Goal: Transaction & Acquisition: Purchase product/service

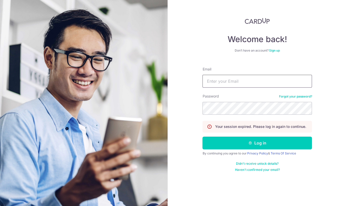
click at [213, 80] on input "Email" at bounding box center [258, 81] width 110 height 13
type input "[EMAIL_ADDRESS][DOMAIN_NAME]"
click at [203, 136] on button "Log in" at bounding box center [258, 142] width 110 height 13
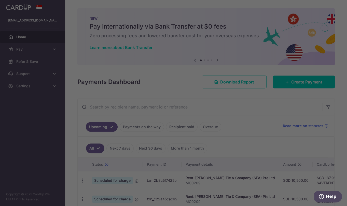
click at [44, 50] on div at bounding box center [175, 104] width 351 height 208
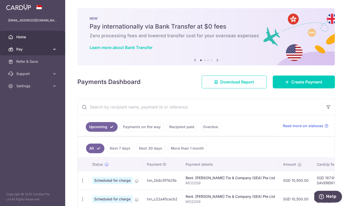
click at [45, 52] on link "Pay" at bounding box center [32, 49] width 65 height 12
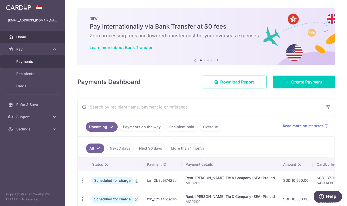
click at [34, 61] on span "Payments" at bounding box center [33, 61] width 34 height 5
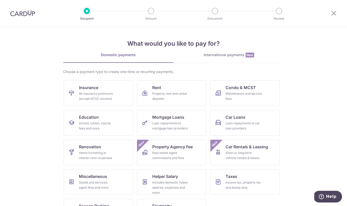
click at [11, 12] on img at bounding box center [22, 13] width 25 height 6
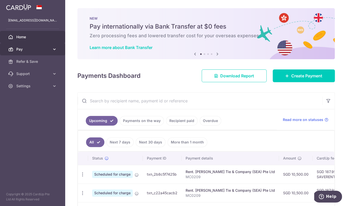
click at [55, 50] on icon at bounding box center [54, 49] width 5 height 5
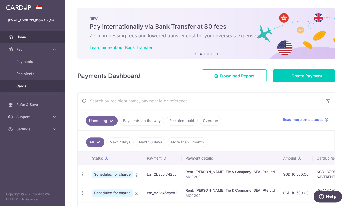
click at [27, 83] on span "Cards" at bounding box center [33, 85] width 34 height 5
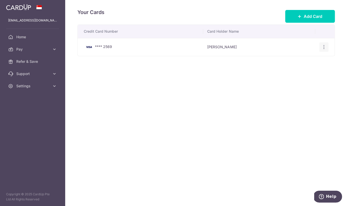
click at [324, 45] on icon "button" at bounding box center [324, 46] width 5 height 5
click at [300, 73] on span "Delete" at bounding box center [307, 73] width 35 height 6
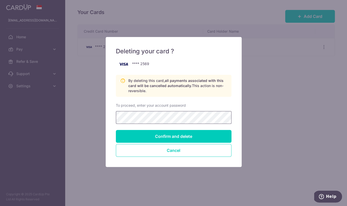
click at [116, 130] on input "Confirm and delete" at bounding box center [174, 136] width 116 height 13
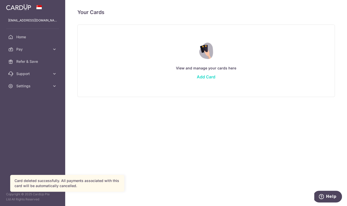
click at [206, 77] on link "Add Card" at bounding box center [206, 76] width 19 height 5
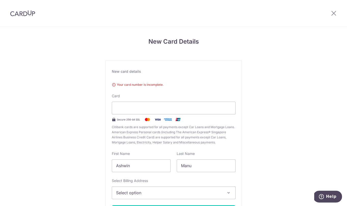
click at [162, 179] on div "Select Billing Address Select option Add Billing Address My Billing Addresses 1…" at bounding box center [174, 188] width 124 height 21
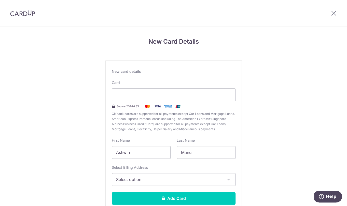
click at [219, 178] on span "Select option" at bounding box center [169, 179] width 106 height 6
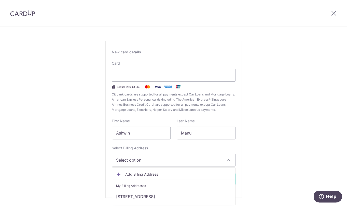
scroll to position [35, 0]
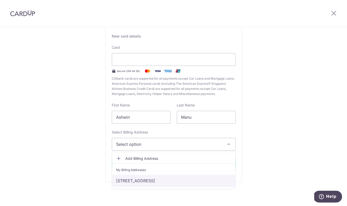
click at [219, 178] on link "[STREET_ADDRESS]" at bounding box center [173, 180] width 123 height 12
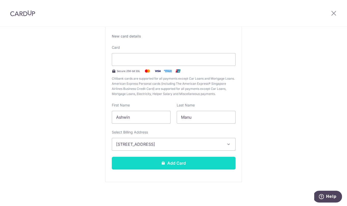
click at [203, 164] on button "Add Card" at bounding box center [174, 162] width 124 height 13
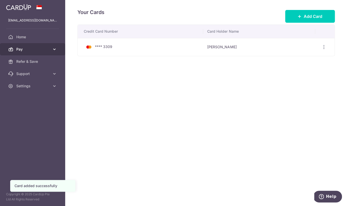
click at [42, 48] on span "Pay" at bounding box center [33, 49] width 34 height 5
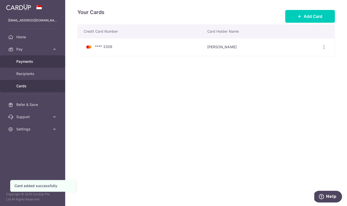
click at [32, 63] on span "Payments" at bounding box center [33, 61] width 34 height 5
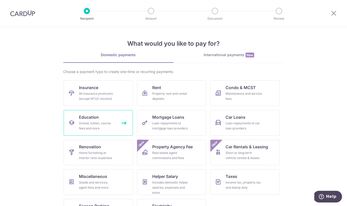
click at [97, 126] on div "School, tuition, course fees and more" at bounding box center [97, 126] width 37 height 10
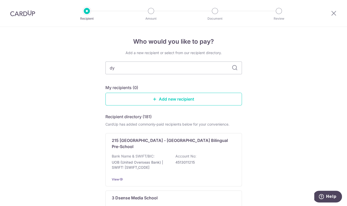
type input "d"
type input "dulwich"
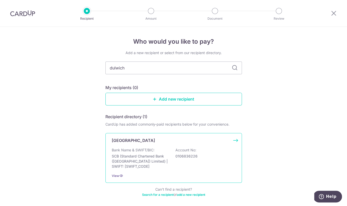
click at [174, 150] on div "Bank Name & SWIFT/BIC: SCB (Standard Chartered Bank (Singapore) Limited) | SWIF…" at bounding box center [174, 157] width 124 height 21
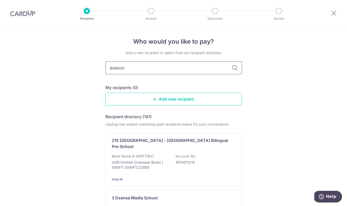
type input "dulwich"
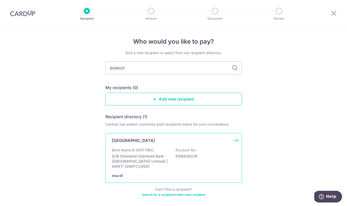
click at [115, 177] on span "View" at bounding box center [115, 176] width 7 height 4
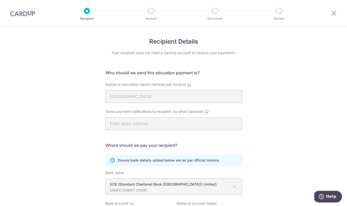
scroll to position [57, 0]
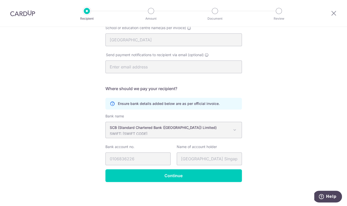
click at [165, 126] on p "SCB (Standard Chartered Bank ([GEOGRAPHIC_DATA]) Limited)" at bounding box center [170, 127] width 120 height 5
click at [113, 104] on icon at bounding box center [112, 103] width 5 height 5
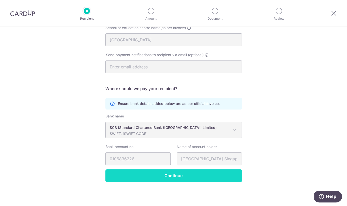
click at [173, 174] on input "Continue" at bounding box center [173, 175] width 137 height 13
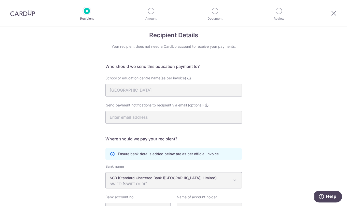
scroll to position [7, 0]
click at [111, 156] on div "Ensure bank details added below are as per official invoice." at bounding box center [173, 153] width 137 height 12
click at [113, 152] on icon at bounding box center [112, 153] width 5 height 5
click at [113, 153] on icon at bounding box center [112, 153] width 5 height 5
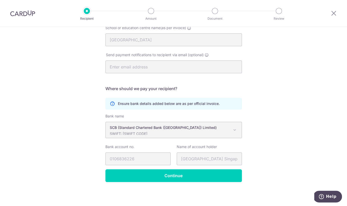
click at [218, 136] on span "SCB (Standard Chartered Bank (Singapore) Limited) SWIFT: SCBLSG22XXX" at bounding box center [174, 130] width 136 height 16
click at [235, 129] on span at bounding box center [235, 130] width 6 height 6
click at [177, 127] on p "SCB (Standard Chartered Bank (Singapore) Limited)" at bounding box center [170, 127] width 120 height 5
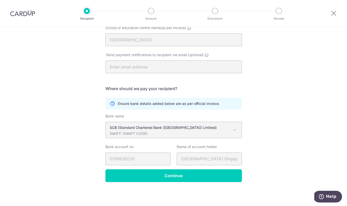
click at [177, 127] on p "SCB (Standard Chartered Bank (Singapore) Limited)" at bounding box center [170, 127] width 120 height 5
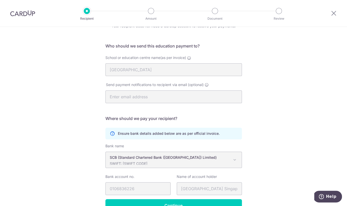
scroll to position [0, 0]
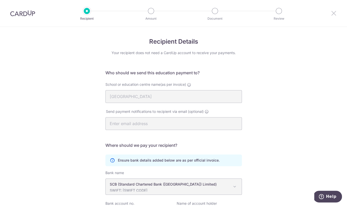
click at [336, 14] on icon at bounding box center [334, 13] width 6 height 6
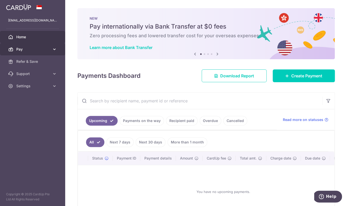
click at [31, 50] on span "Pay" at bounding box center [33, 49] width 34 height 5
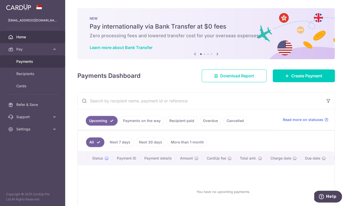
click at [37, 61] on span "Payments" at bounding box center [33, 61] width 34 height 5
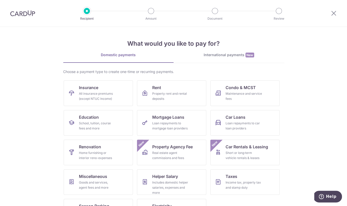
click at [22, 15] on img at bounding box center [22, 13] width 25 height 6
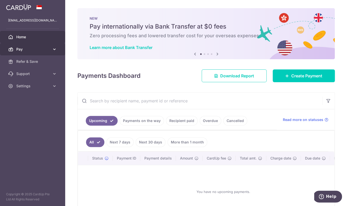
click at [35, 47] on span "Pay" at bounding box center [33, 49] width 34 height 5
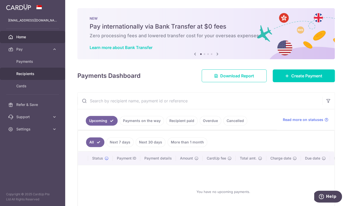
click at [29, 74] on span "Recipients" at bounding box center [33, 73] width 34 height 5
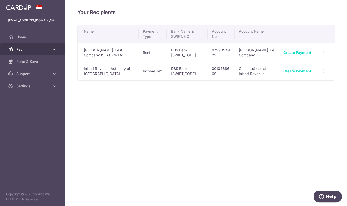
click at [53, 46] on link "Pay" at bounding box center [32, 49] width 65 height 12
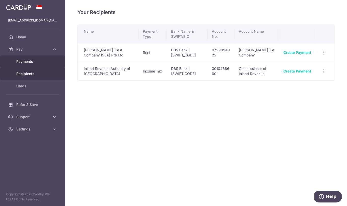
click at [34, 59] on span "Payments" at bounding box center [33, 61] width 34 height 5
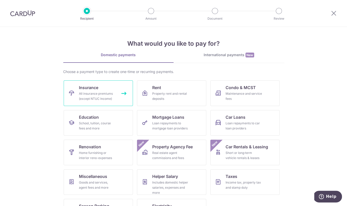
scroll to position [22, 0]
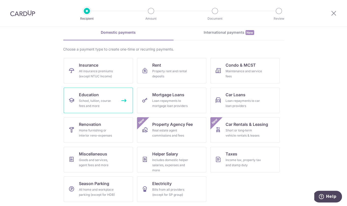
click at [112, 99] on div "School, tuition, course fees and more" at bounding box center [97, 103] width 37 height 10
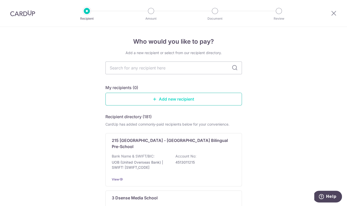
click at [175, 95] on link "Add new recipient" at bounding box center [173, 98] width 137 height 13
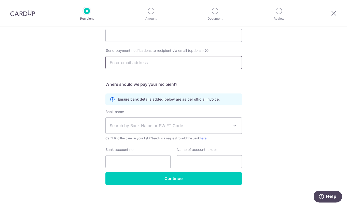
scroll to position [62, 0]
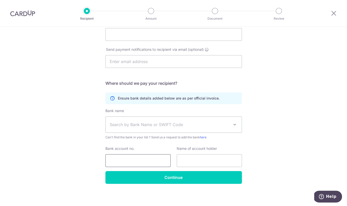
click at [134, 158] on input "Bank account no." at bounding box center [137, 160] width 65 height 13
paste input "99027112757"
type input "99027112757"
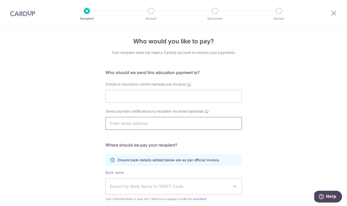
scroll to position [0, 0]
click at [142, 92] on input "School or education centre name(as per invoice)" at bounding box center [173, 96] width 137 height 13
paste input "Dulwich College (Singapore) Pte Ltd"
type input "Dulwich College (Singapore) Pte Ltd"
click at [139, 123] on input "text" at bounding box center [173, 123] width 137 height 13
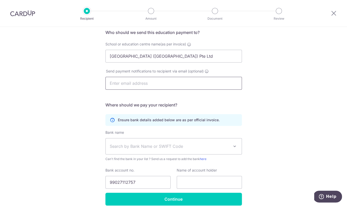
scroll to position [41, 0]
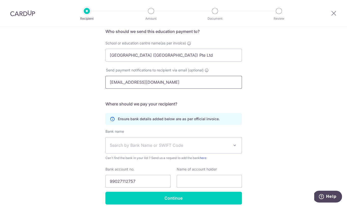
type input "amanu81@gmail.com"
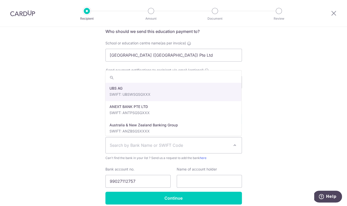
click at [214, 149] on span "Search by Bank Name or SWIFT Code" at bounding box center [174, 145] width 136 height 16
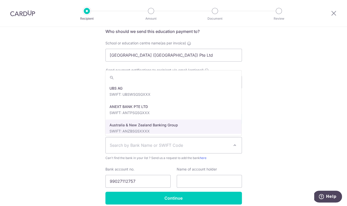
paste input "SCBLSG22XXX"
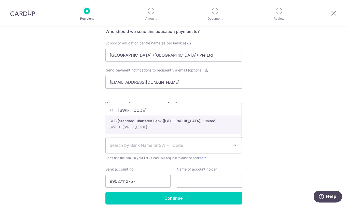
type input "SCBLSG22XXX"
select select "14"
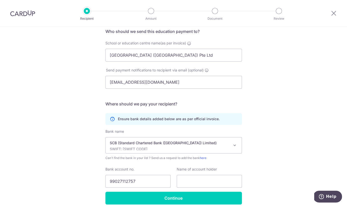
scroll to position [64, 0]
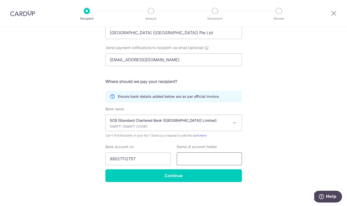
click at [187, 160] on input "text" at bounding box center [209, 158] width 65 height 13
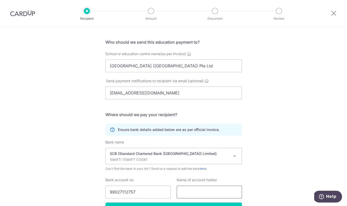
scroll to position [28, 0]
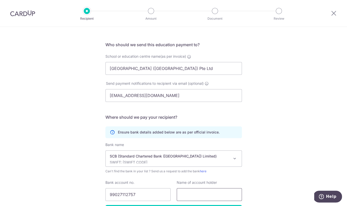
click at [191, 192] on input "text" at bounding box center [209, 194] width 65 height 13
paste input "Dulwich College (Singapore) Pte Ltd"
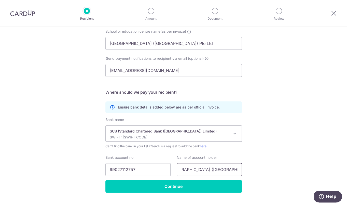
scroll to position [64, 0]
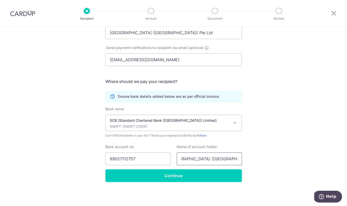
type input "Dulwich College (Singapore) Pte Ltd"
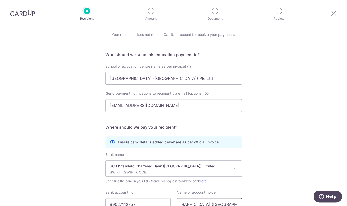
scroll to position [18, 0]
click at [221, 78] on input "Dulwich College (Singapore) Pte Ltd" at bounding box center [173, 78] width 137 height 13
click at [185, 102] on input "amanu81@gmail.com" at bounding box center [173, 105] width 137 height 13
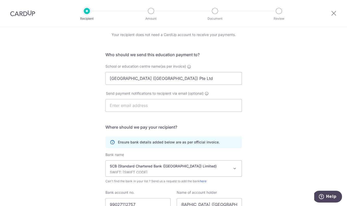
click at [278, 103] on div "Who would you like to pay? Your recipient does not need a CardUp account to rec…" at bounding box center [173, 130] width 347 height 243
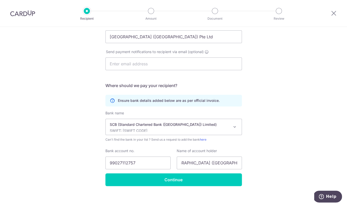
scroll to position [64, 0]
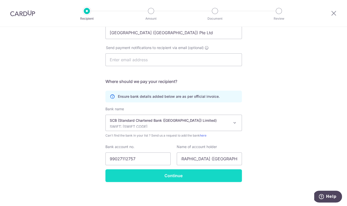
click at [185, 180] on input "Continue" at bounding box center [173, 175] width 137 height 13
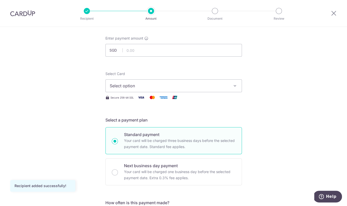
scroll to position [26, 0]
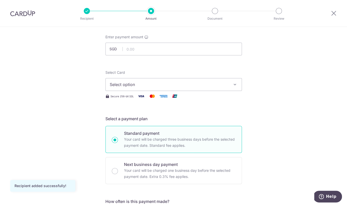
click at [193, 83] on span "Select option" at bounding box center [169, 84] width 119 height 6
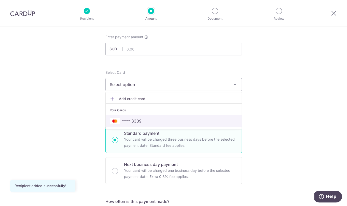
click at [174, 122] on span "**** 3309" at bounding box center [174, 121] width 128 height 6
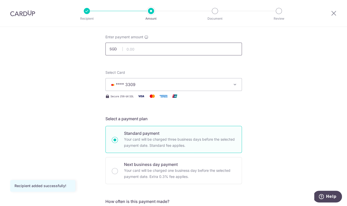
click at [157, 47] on input "text" at bounding box center [173, 49] width 137 height 13
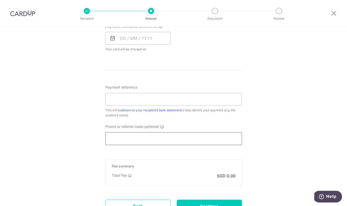
scroll to position [263, 0]
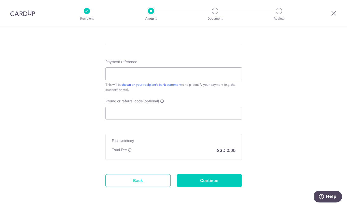
click at [137, 178] on link "Back" at bounding box center [137, 180] width 65 height 13
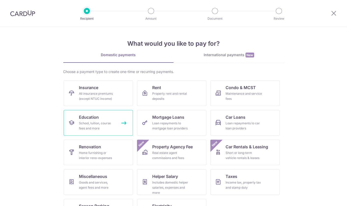
click at [88, 130] on div "School, tuition, course fees and more" at bounding box center [97, 126] width 37 height 10
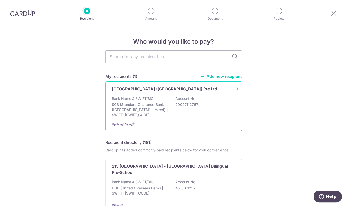
click at [188, 106] on p "99027112757" at bounding box center [204, 104] width 57 height 5
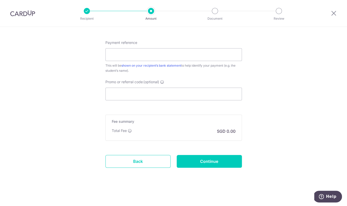
scroll to position [113, 0]
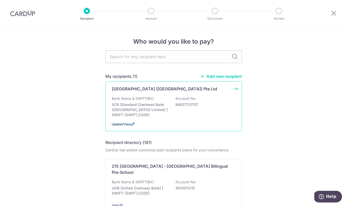
click at [126, 126] on span "Update/View" at bounding box center [121, 124] width 19 height 4
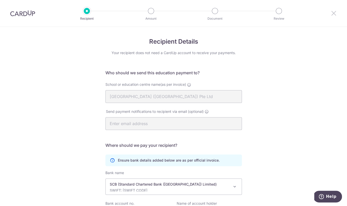
click at [333, 14] on icon at bounding box center [334, 13] width 6 height 6
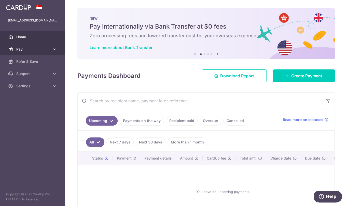
click at [26, 53] on link "Pay" at bounding box center [32, 49] width 65 height 12
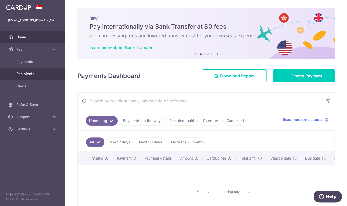
click at [28, 72] on span "Recipients" at bounding box center [33, 73] width 34 height 5
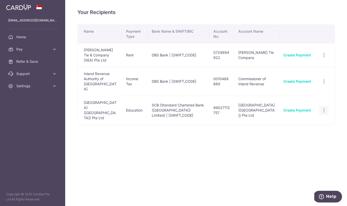
click at [325, 108] on icon "button" at bounding box center [323, 110] width 5 height 5
click at [304, 121] on span "View/Edit" at bounding box center [307, 124] width 35 height 6
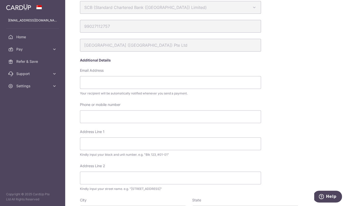
scroll to position [51, 0]
click at [244, 77] on input "Email Address" at bounding box center [170, 81] width 181 height 13
paste input "Invoice.Singapore@dulwich.org"
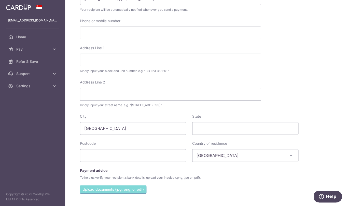
scroll to position [131, 0]
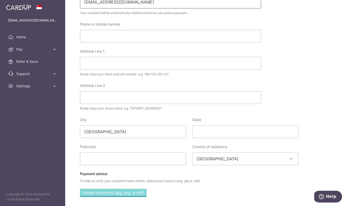
type input "Invoice.Singapore@dulwich.org"
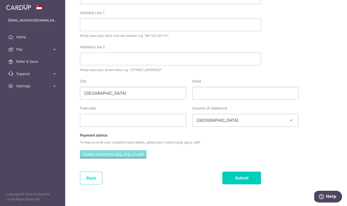
scroll to position [178, 0]
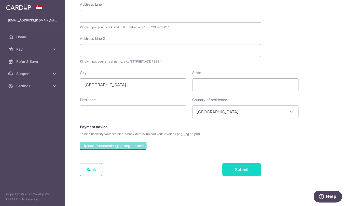
click at [247, 170] on input "Submit" at bounding box center [241, 169] width 39 height 13
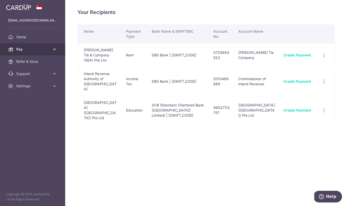
click at [36, 51] on span "Pay" at bounding box center [33, 49] width 34 height 5
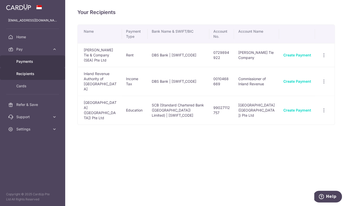
click at [35, 64] on link "Payments" at bounding box center [32, 61] width 65 height 12
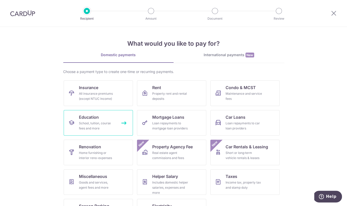
click at [124, 123] on link "Education School, tuition, course fees and more" at bounding box center [98, 122] width 69 height 25
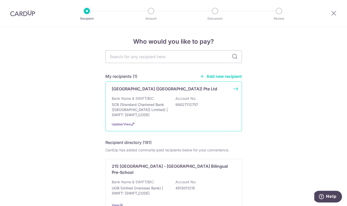
click at [194, 115] on div "Bank Name & SWIFT/BIC: SCB (Standard Chartered Bank (Singapore) Limited) | SWIF…" at bounding box center [174, 106] width 124 height 21
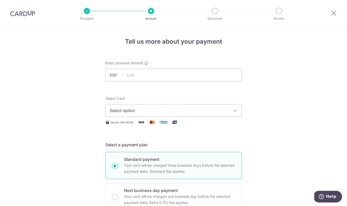
click at [216, 102] on div "Select Card Select option Add credit card Your Cards **** 3309" at bounding box center [173, 106] width 137 height 21
click at [215, 108] on span "Select option" at bounding box center [169, 110] width 119 height 6
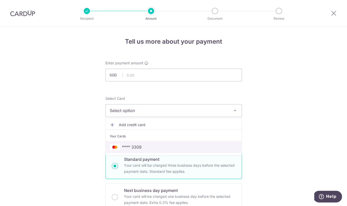
click at [183, 143] on link "**** 3309" at bounding box center [174, 147] width 136 height 12
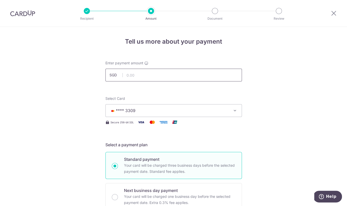
click at [169, 81] on input "text" at bounding box center [173, 75] width 137 height 13
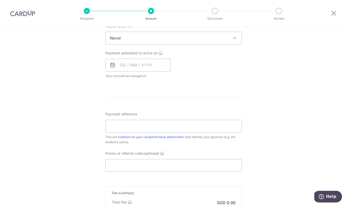
scroll to position [211, 0]
click at [171, 129] on input "Payment reference" at bounding box center [173, 125] width 137 height 13
paste input "DCSG252667795"
type input "DCSG252667795"
click at [250, 138] on div "Tell us more about your payment Enter payment amount SGD Select Card **** 3309 …" at bounding box center [173, 46] width 347 height 461
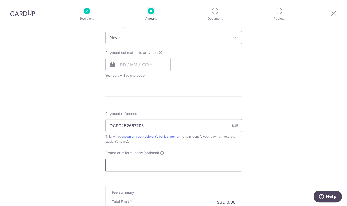
click at [181, 162] on input "Promo or referral code (optional)" at bounding box center [173, 164] width 137 height 13
paste input "MCEDU12"
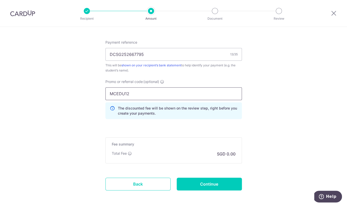
scroll to position [283, 0]
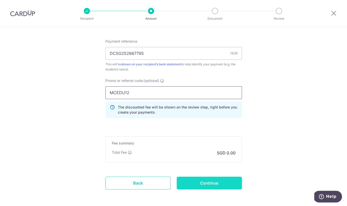
type input "MCEDU12"
click at [222, 182] on input "Continue" at bounding box center [209, 182] width 65 height 13
type input "Create Schedule"
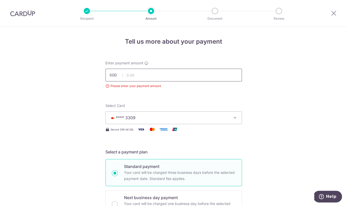
click at [142, 74] on input "text" at bounding box center [173, 75] width 137 height 13
type input "14,500.00"
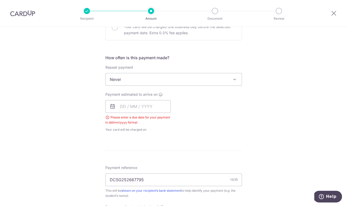
scroll to position [176, 0]
click at [124, 107] on input "text" at bounding box center [137, 107] width 65 height 13
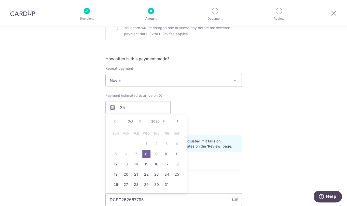
click at [115, 121] on div "Prev Next Oct Nov Dec 2025 2026 2027 2028 2029 2030 2031 2032 2033 2034 2035" at bounding box center [146, 121] width 81 height 12
click at [215, 101] on div "Payment estimated to arrive on 25 Prev Next Oct Nov Dec 2025 2026 2027 2028 202…" at bounding box center [173, 112] width 143 height 38
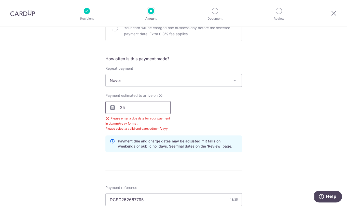
click at [163, 110] on input "25" at bounding box center [137, 107] width 65 height 13
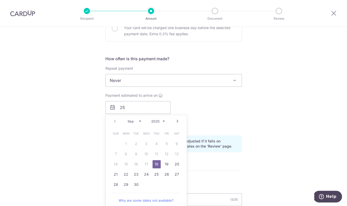
click at [158, 164] on link "18" at bounding box center [157, 164] width 8 height 8
type input "18/09/2025"
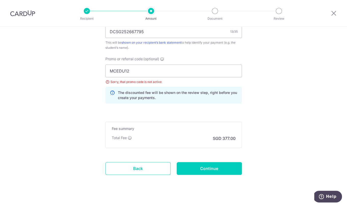
scroll to position [340, 0]
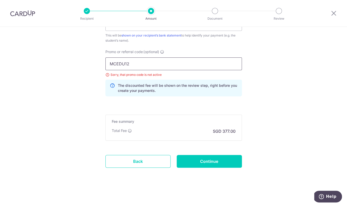
click at [145, 63] on input "MCEDU12" at bounding box center [173, 63] width 137 height 13
click at [119, 65] on input "MCEDU12" at bounding box center [173, 63] width 137 height 13
paste input "1R"
type input "MCEDU11R"
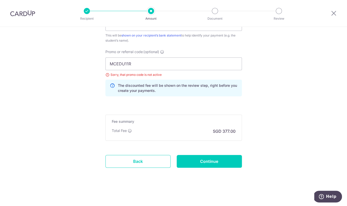
click at [186, 138] on div "Fee summary Base fee $ 0.00 Extend fee Next-day fee Total Fee SGD 377.00" at bounding box center [173, 127] width 137 height 26
click at [183, 66] on input "MCEDU11R" at bounding box center [173, 63] width 137 height 13
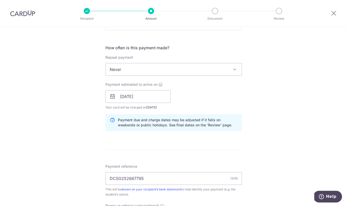
scroll to position [82, 0]
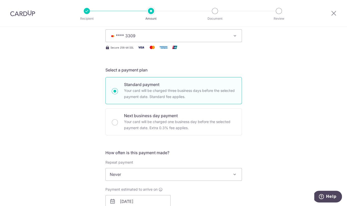
click at [160, 94] on p "Your card will be charged three business days before the selected payment date.…" at bounding box center [180, 93] width 112 height 12
click at [118, 94] on input "Standard payment Your card will be charged three business days before the selec…" at bounding box center [115, 91] width 6 height 6
radio input "true"
click at [155, 35] on span "**** 3309" at bounding box center [169, 36] width 119 height 6
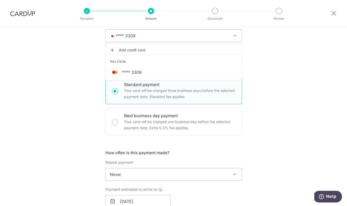
click at [255, 115] on div "Tell us more about your payment Enter payment amount SGD 14,500.00 14500.00 Ple…" at bounding box center [173, 209] width 347 height 529
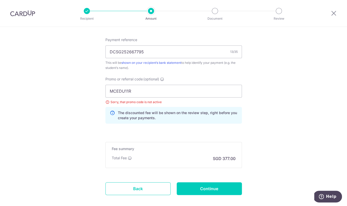
scroll to position [350, 0]
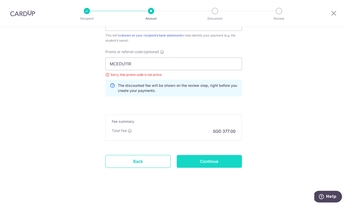
click at [206, 165] on input "Continue" at bounding box center [209, 161] width 65 height 13
type input "Create Schedule"
click at [134, 61] on input "MCEDU11R" at bounding box center [173, 63] width 137 height 13
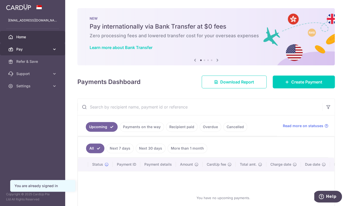
click at [46, 48] on span "Pay" at bounding box center [33, 49] width 34 height 5
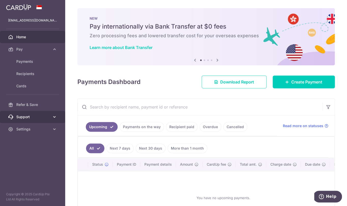
click at [36, 119] on link "Support" at bounding box center [32, 117] width 65 height 12
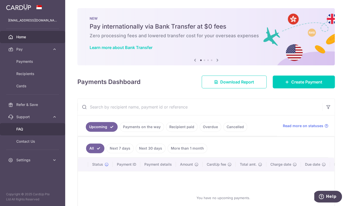
click at [34, 130] on span "FAQ" at bounding box center [33, 128] width 34 height 5
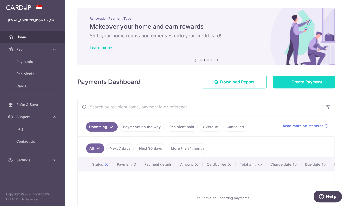
click at [291, 77] on link "Create Payment" at bounding box center [304, 81] width 62 height 13
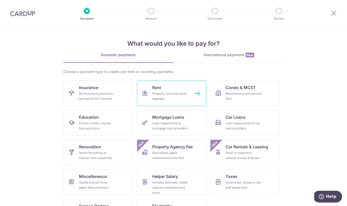
click at [165, 91] on link "Rent Property rent and rental deposits" at bounding box center [171, 92] width 69 height 25
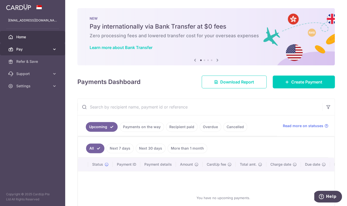
click at [26, 49] on span "Pay" at bounding box center [33, 49] width 34 height 5
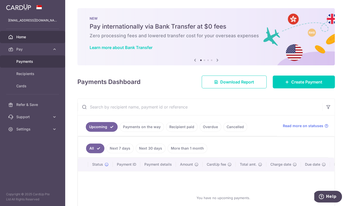
click at [26, 64] on link "Payments" at bounding box center [32, 61] width 65 height 12
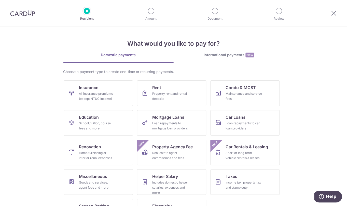
click at [27, 14] on img at bounding box center [22, 13] width 25 height 6
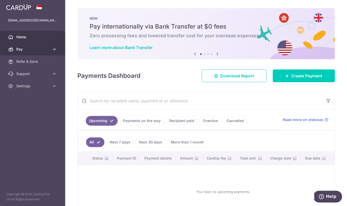
click at [33, 54] on link "Pay" at bounding box center [32, 49] width 65 height 12
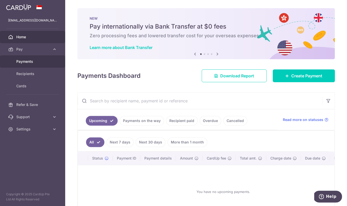
click at [33, 62] on span "Payments" at bounding box center [33, 61] width 34 height 5
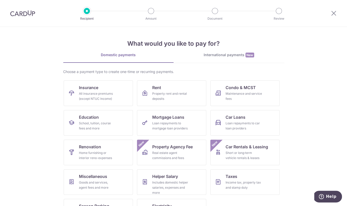
click at [25, 16] on img at bounding box center [22, 13] width 25 height 6
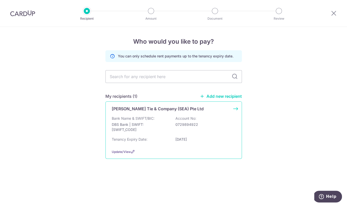
click at [144, 128] on p "DBS Bank | SWIFT: [SWIFT_CODE]" at bounding box center [140, 127] width 57 height 10
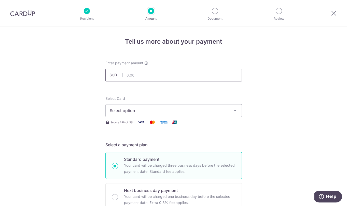
click at [169, 81] on input "text" at bounding box center [173, 75] width 137 height 13
type input "10,500.00"
click at [230, 111] on button "Select option" at bounding box center [173, 110] width 137 height 13
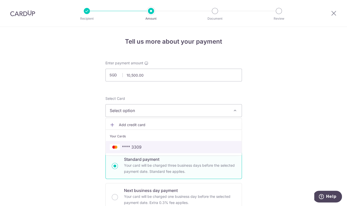
click at [195, 142] on link "**** 3309" at bounding box center [174, 147] width 136 height 12
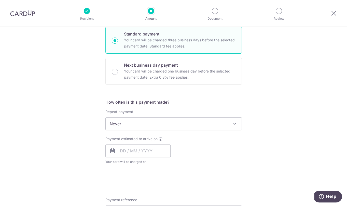
scroll to position [129, 0]
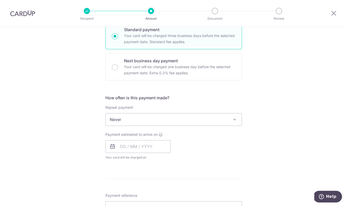
click at [202, 122] on span "Never" at bounding box center [174, 119] width 136 height 12
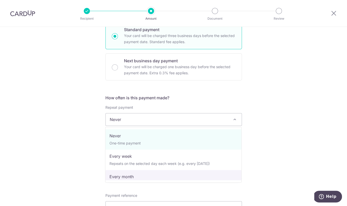
select select "3"
type input "[DATE]"
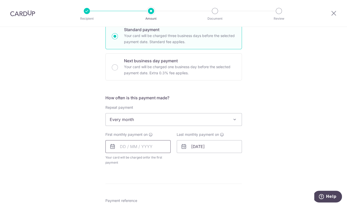
click at [123, 149] on input "text" at bounding box center [137, 146] width 65 height 13
type input "01"
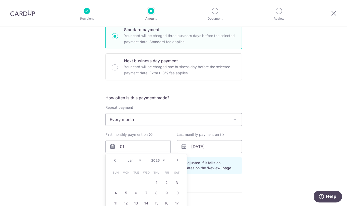
click at [117, 161] on link "Prev" at bounding box center [115, 160] width 6 height 6
click at [117, 163] on link "Prev" at bounding box center [115, 160] width 6 height 6
click at [179, 159] on link "Next" at bounding box center [178, 160] width 6 height 6
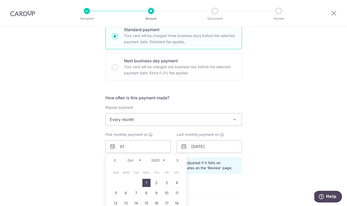
click at [146, 184] on link "1" at bounding box center [146, 182] width 8 height 8
type input "01/10/2025"
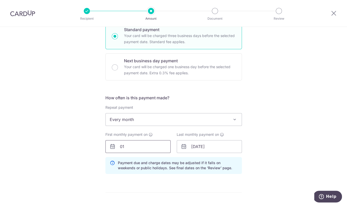
click at [150, 149] on input "01" at bounding box center [137, 146] width 65 height 13
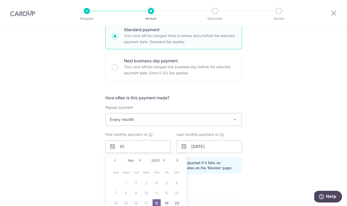
click at [180, 160] on link "Next" at bounding box center [178, 160] width 6 height 6
click at [150, 184] on link "1" at bounding box center [146, 182] width 8 height 8
type input "01/10/2025"
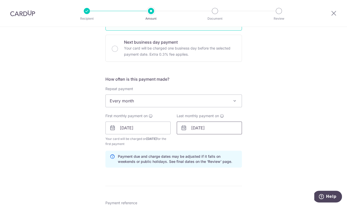
scroll to position [159, 0]
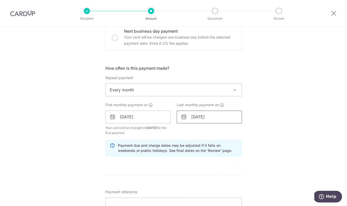
click at [207, 115] on input "01/10/2025" at bounding box center [209, 116] width 65 height 13
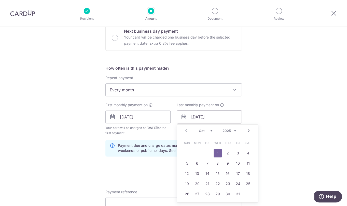
click at [225, 118] on input "01/10/2025" at bounding box center [209, 116] width 65 height 13
click at [249, 130] on link "Next" at bounding box center [249, 130] width 6 height 6
click at [199, 155] on link "1" at bounding box center [197, 153] width 8 height 8
type input "01/12/2025"
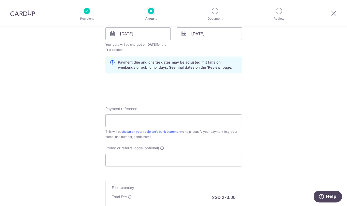
scroll to position [242, 0]
click at [230, 125] on input "Payment reference" at bounding box center [173, 120] width 137 height 13
type input "MC0209"
click at [211, 162] on input "Promo or referral code (optional)" at bounding box center [173, 159] width 137 height 13
paste input "3HOME25R"
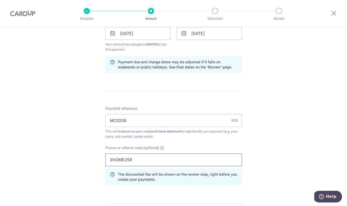
type input "3HOME25R"
click at [281, 149] on div "Tell us more about your payment Enter payment amount SGD 10,500.00 10500.00 Sel…" at bounding box center [173, 39] width 347 height 510
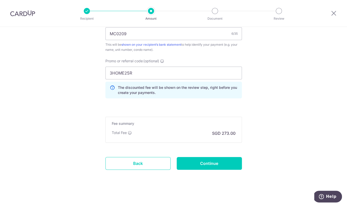
scroll to position [331, 0]
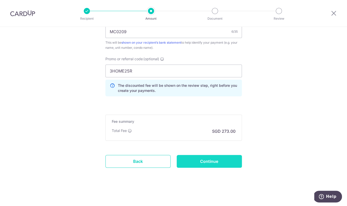
click at [227, 165] on input "Continue" at bounding box center [209, 161] width 65 height 13
type input "Create Schedule"
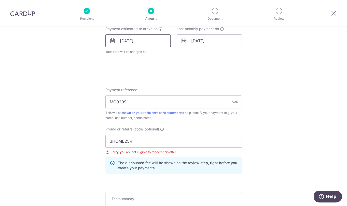
scroll to position [238, 0]
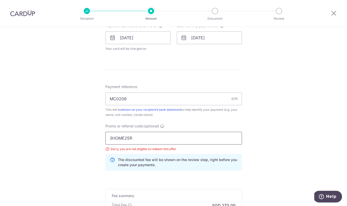
click at [138, 134] on input "3HOME25R" at bounding box center [173, 137] width 137 height 13
paste input "SAVERENT179"
type input "SAVERENT179"
click at [283, 155] on div "Tell us more about your payment Enter payment amount SGD 10,500.00 10500.00 Sel…" at bounding box center [173, 34] width 347 height 491
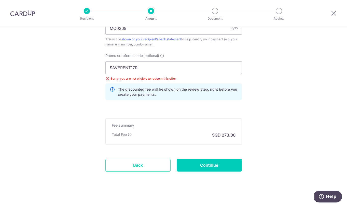
scroll to position [312, 0]
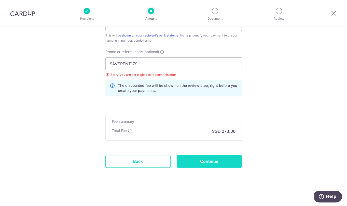
click at [237, 159] on input "Continue" at bounding box center [209, 161] width 65 height 13
type input "Update Schedule"
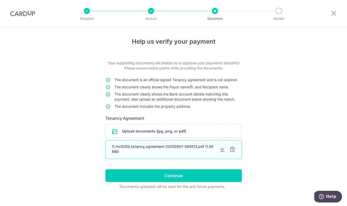
click at [201, 153] on div "1) mc0209_tenancy_agreement-20250907-085513.pdf (1.58 MB)" at bounding box center [163, 149] width 103 height 10
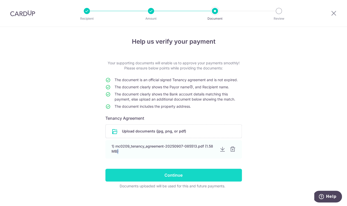
click at [191, 172] on input "Continue" at bounding box center [173, 174] width 137 height 13
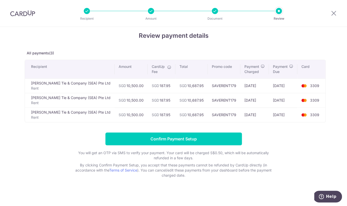
scroll to position [8, 0]
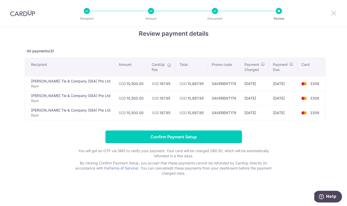
click at [333, 14] on icon at bounding box center [334, 13] width 6 height 6
click at [153, 14] on div at bounding box center [151, 11] width 6 height 6
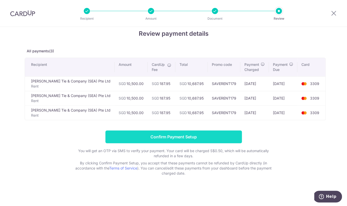
click at [207, 137] on input "Confirm Payment Setup" at bounding box center [173, 136] width 137 height 13
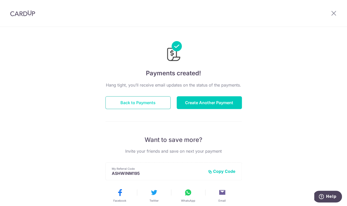
click at [134, 103] on button "Back to Payments" at bounding box center [137, 102] width 65 height 13
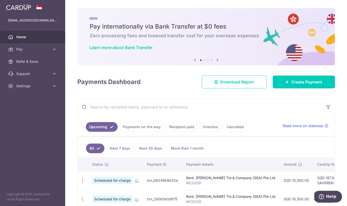
scroll to position [46, 0]
